Goal: Information Seeking & Learning: Check status

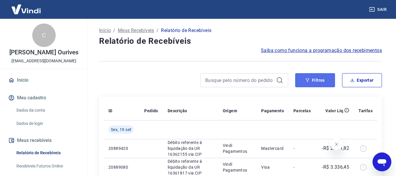
click at [311, 82] on button "Filtros" at bounding box center [315, 80] width 40 height 14
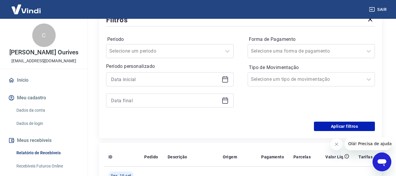
scroll to position [88, 0]
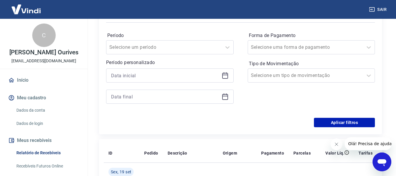
click at [224, 73] on icon at bounding box center [224, 73] width 1 height 2
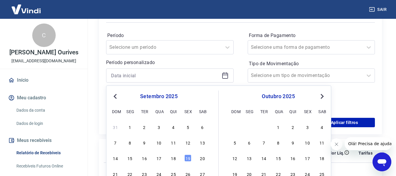
click at [116, 95] on span "Previous Month" at bounding box center [116, 96] width 0 height 7
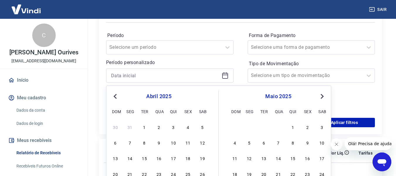
click at [116, 95] on span "Previous Month" at bounding box center [116, 96] width 0 height 7
click at [129, 142] on div "9" at bounding box center [129, 142] width 7 height 7
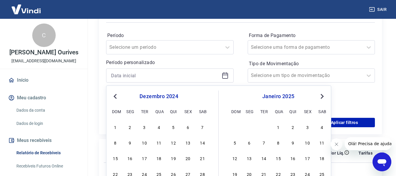
type input "[DATE]"
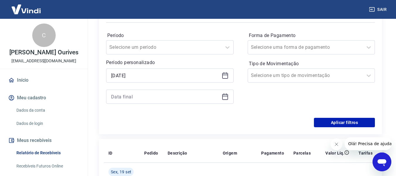
click at [227, 95] on icon at bounding box center [225, 96] width 7 height 7
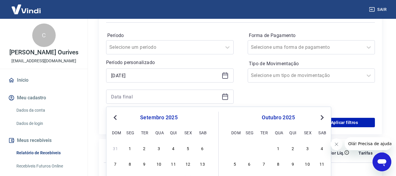
click at [116, 115] on span "Previous Month" at bounding box center [116, 117] width 0 height 7
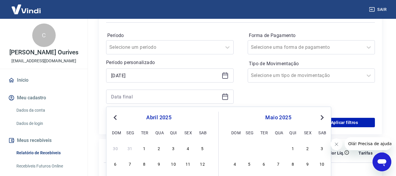
click at [116, 115] on span "Previous Month" at bounding box center [116, 117] width 0 height 7
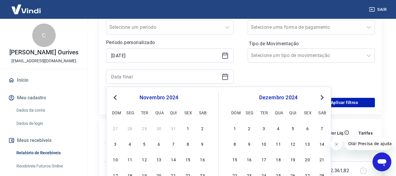
scroll to position [117, 0]
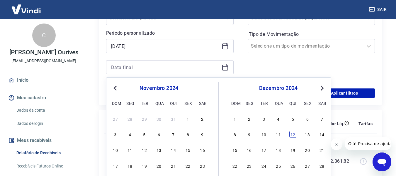
click at [293, 133] on div "12" at bounding box center [293, 134] width 7 height 7
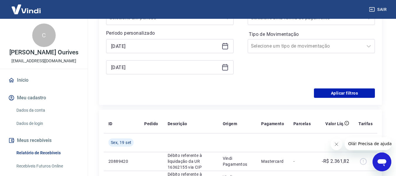
type input "[DATE]"
click at [339, 90] on button "Aplicar filtros" at bounding box center [344, 92] width 61 height 9
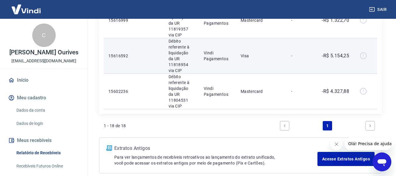
scroll to position [620, 0]
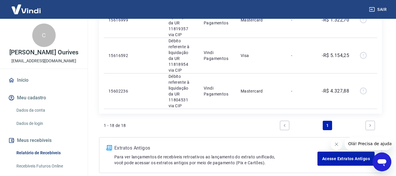
click at [369, 121] on link "Next page" at bounding box center [370, 125] width 9 height 9
click at [282, 121] on link "Previous page" at bounding box center [284, 125] width 9 height 9
click at [369, 123] on icon "Next page" at bounding box center [371, 125] width 4 height 4
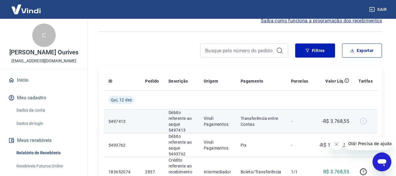
scroll to position [0, 0]
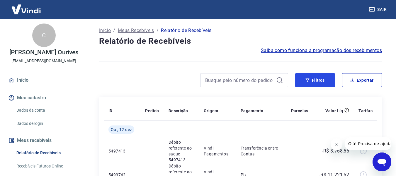
click at [327, 82] on button "Filtros" at bounding box center [315, 80] width 40 height 14
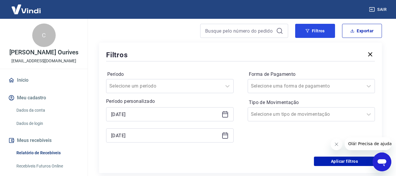
scroll to position [59, 0]
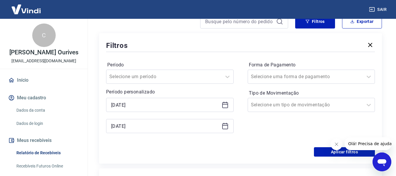
click at [226, 104] on icon at bounding box center [225, 104] width 7 height 7
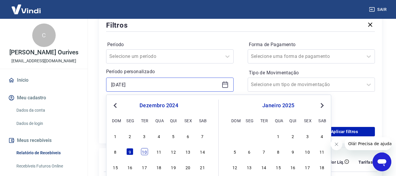
scroll to position [88, 0]
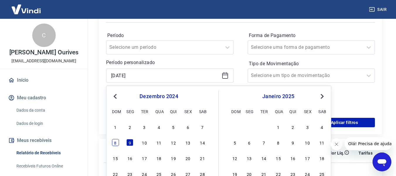
click at [113, 144] on div "8" at bounding box center [115, 142] width 7 height 7
type input "[DATE]"
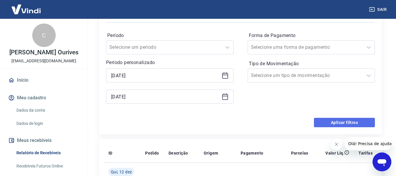
click at [367, 121] on button "Aplicar filtros" at bounding box center [344, 122] width 61 height 9
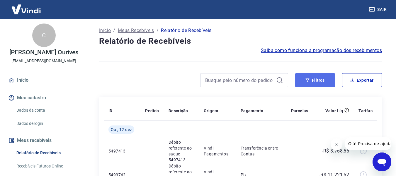
click at [315, 85] on button "Filtros" at bounding box center [315, 80] width 40 height 14
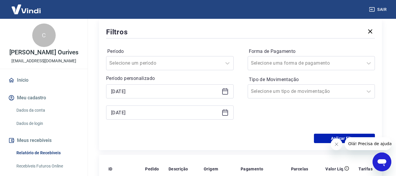
scroll to position [88, 0]
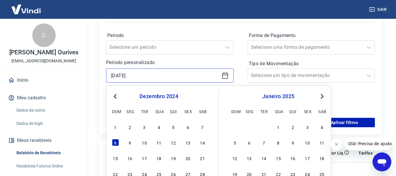
drag, startPoint x: 157, startPoint y: 75, endPoint x: 108, endPoint y: 73, distance: 49.3
click at [108, 73] on div "[DATE]" at bounding box center [170, 75] width 128 height 14
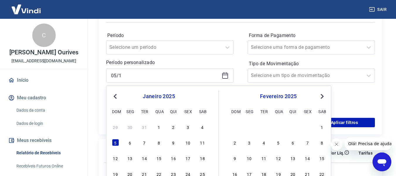
click at [116, 94] on span "Previous Month" at bounding box center [116, 96] width 0 height 7
click at [117, 99] on button "Previous Month" at bounding box center [115, 96] width 7 height 7
drag, startPoint x: 147, startPoint y: 143, endPoint x: 144, endPoint y: 143, distance: 3.5
click at [147, 143] on div "5" at bounding box center [144, 142] width 7 height 7
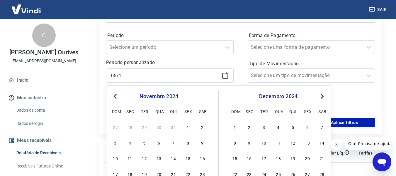
type input "[DATE]"
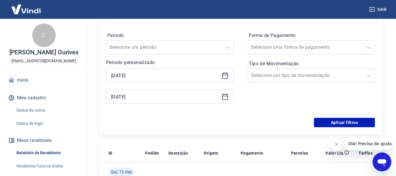
click at [226, 97] on icon at bounding box center [225, 96] width 7 height 7
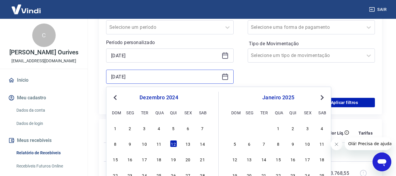
scroll to position [117, 0]
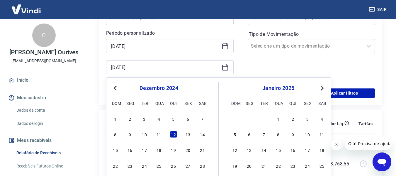
click at [116, 88] on span "Previous Month" at bounding box center [116, 88] width 0 height 7
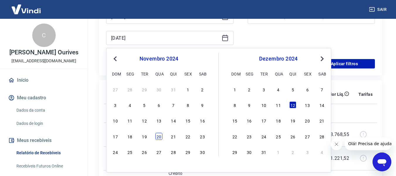
click at [154, 136] on div "17 18 19 20 21 22 23" at bounding box center [159, 136] width 96 height 9
click at [156, 136] on div "20" at bounding box center [159, 136] width 7 height 7
type input "[DATE]"
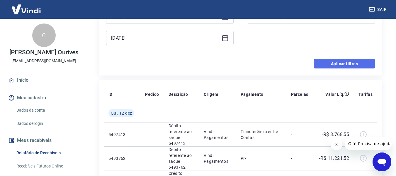
click at [337, 68] on button "Aplicar filtros" at bounding box center [344, 63] width 61 height 9
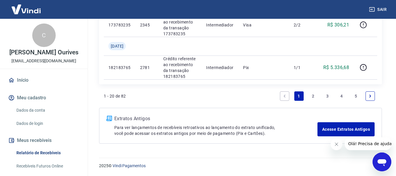
scroll to position [714, 0]
drag, startPoint x: 313, startPoint y: 94, endPoint x: 307, endPoint y: 95, distance: 6.6
click at [313, 94] on link "2" at bounding box center [313, 95] width 9 height 9
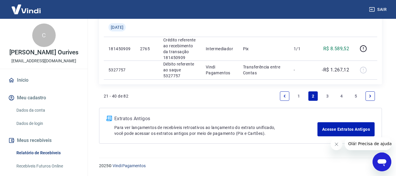
scroll to position [734, 0]
click at [327, 94] on link "3" at bounding box center [327, 95] width 9 height 9
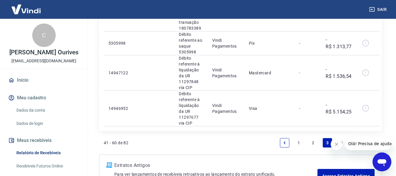
scroll to position [792, 0]
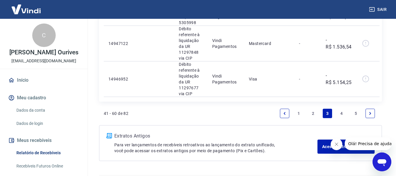
click at [342, 114] on link "4" at bounding box center [341, 113] width 9 height 9
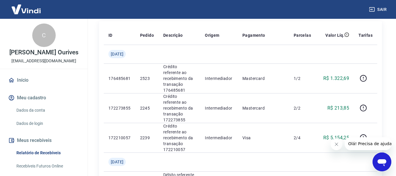
scroll to position [59, 0]
